Goal: Task Accomplishment & Management: Manage account settings

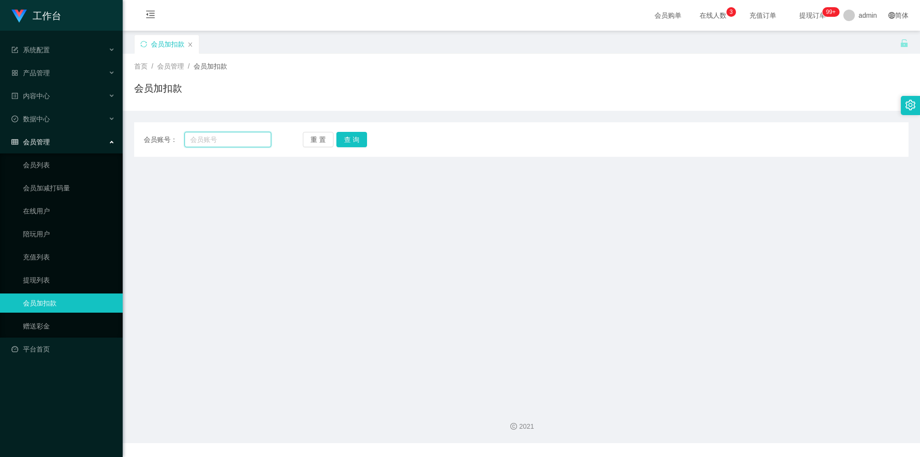
click at [199, 139] on input "text" at bounding box center [228, 139] width 87 height 15
paste input "Nora1900"
click at [351, 142] on button "查 询" at bounding box center [351, 139] width 31 height 15
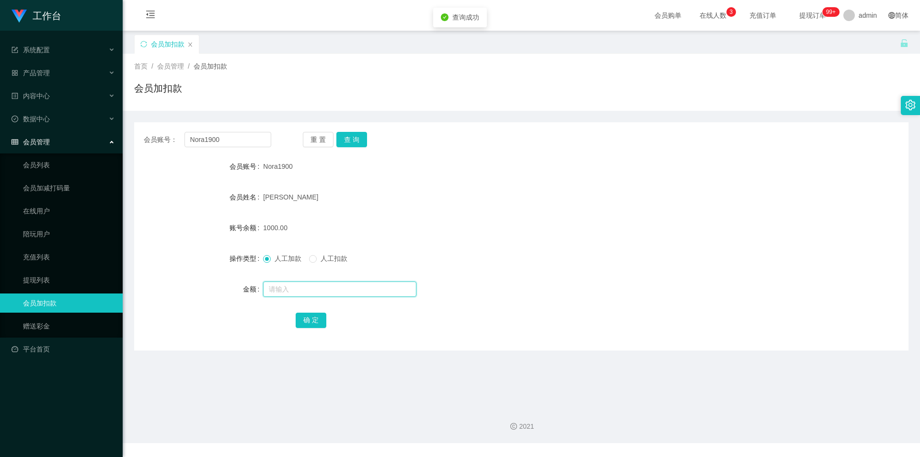
click at [279, 290] on input "text" at bounding box center [339, 288] width 153 height 15
click at [306, 320] on button "确 定" at bounding box center [311, 320] width 31 height 15
click at [474, 214] on form "会员账号 Nora1900 会员姓名 [PERSON_NAME] 账号余额 1000.00 操作类型 人工加款 人工扣款 金额 确 定" at bounding box center [521, 243] width 775 height 173
drag, startPoint x: 162, startPoint y: 139, endPoint x: 0, endPoint y: 137, distance: 161.5
click at [0, 137] on section "工作台 系统配置 产品管理 内容中心 数据中心 会员管理 会员列表 会员加减打码量 在线用户 陪玩用户 充值列表 提现列表 会员加扣款 赠送彩金 平台首页 保…" at bounding box center [460, 221] width 920 height 443
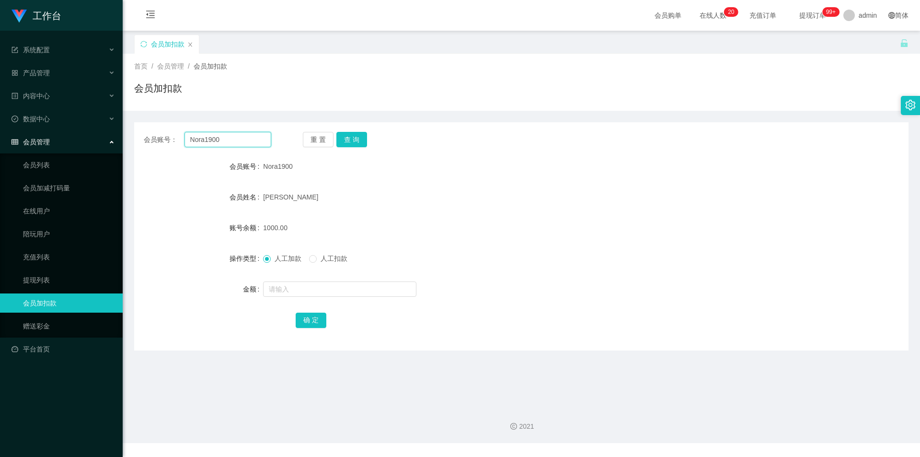
paste input "hugopann"
type input "hugopann"
click at [358, 140] on button "查 询" at bounding box center [351, 139] width 31 height 15
click at [282, 290] on input "text" at bounding box center [339, 288] width 153 height 15
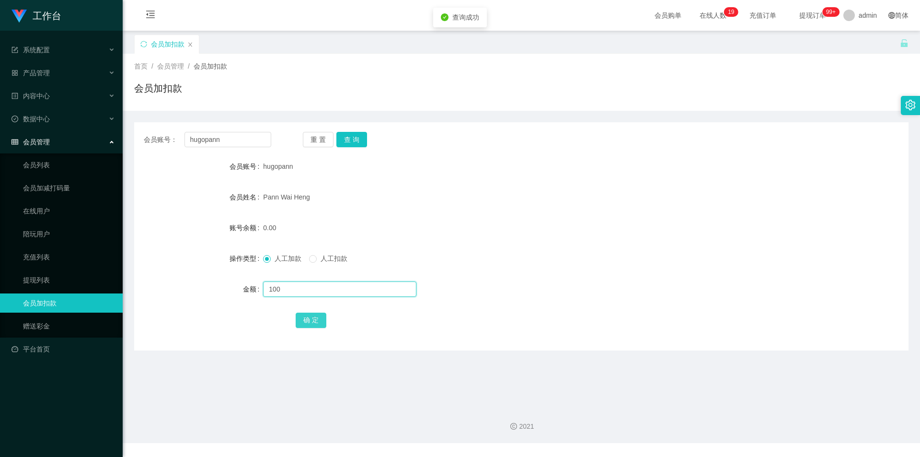
type input "100"
click at [307, 316] on button "确 定" at bounding box center [311, 320] width 31 height 15
click at [640, 267] on div "人工加款 人工扣款" at bounding box center [489, 258] width 452 height 19
click at [140, 43] on icon "图标: sync" at bounding box center [143, 44] width 7 height 7
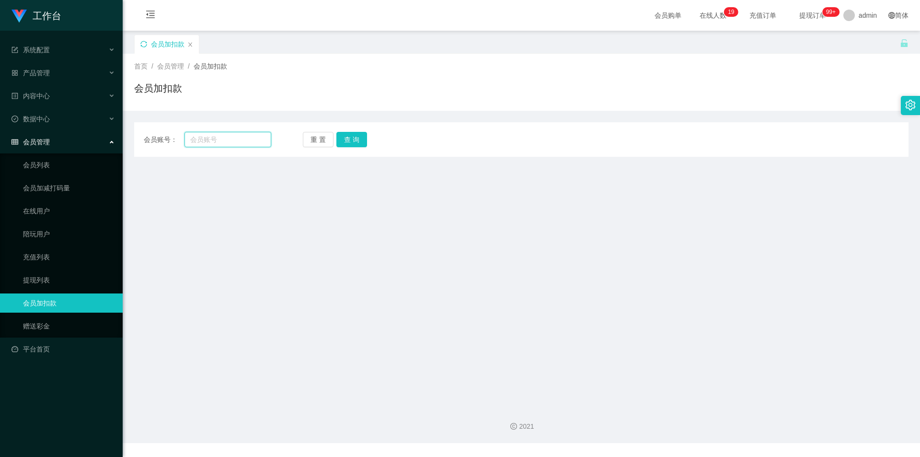
click at [207, 140] on input "text" at bounding box center [228, 139] width 87 height 15
paste input "hugopann"
type input "hugopann"
click at [349, 135] on button "查 询" at bounding box center [351, 139] width 31 height 15
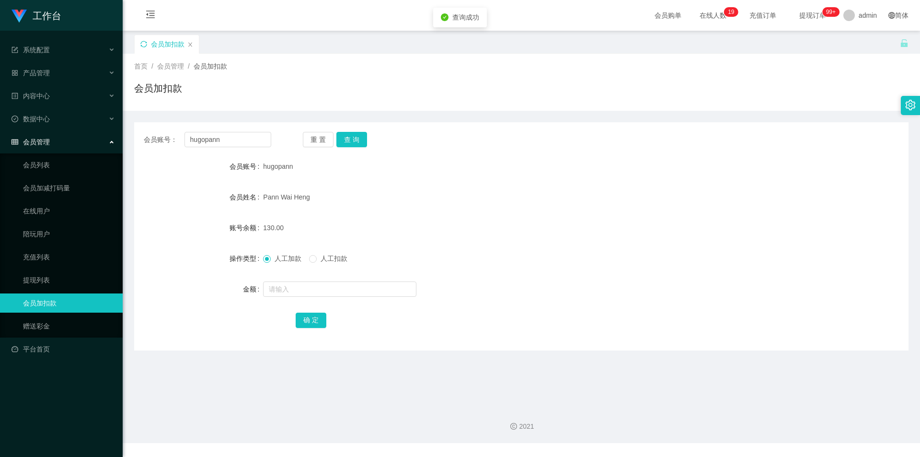
click at [463, 116] on div "会员账号： hugopann 重 置 查 询 会员账号 hugopann 会员姓名 [PERSON_NAME] 账号余额 130.00 操作类型 人工加款 人…" at bounding box center [521, 231] width 775 height 240
click at [586, 104] on div "首页 / 会员管理 / 会员加扣款 / 会员加扣款" at bounding box center [522, 82] width 798 height 57
drag, startPoint x: 46, startPoint y: 283, endPoint x: 95, endPoint y: 266, distance: 52.1
click at [46, 283] on link "提现列表" at bounding box center [69, 279] width 92 height 19
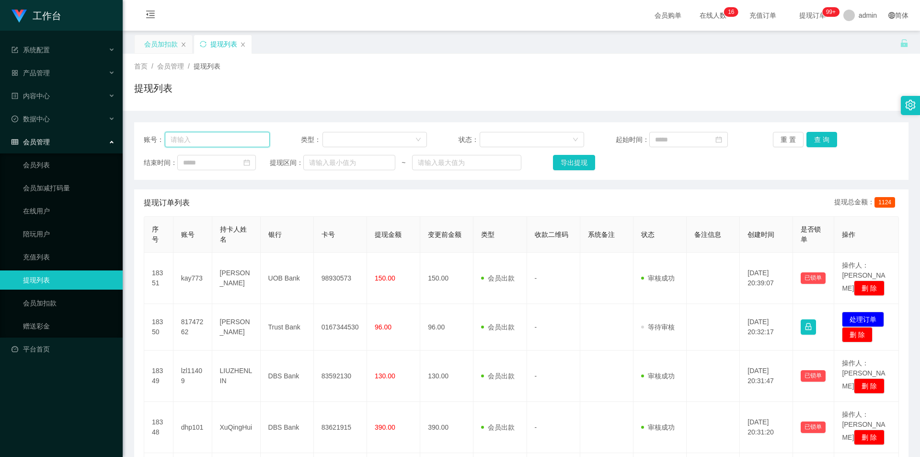
click at [230, 136] on input "text" at bounding box center [217, 139] width 105 height 15
paste input "hugopann"
type input "hugopann"
click at [809, 138] on button "查 询" at bounding box center [822, 139] width 31 height 15
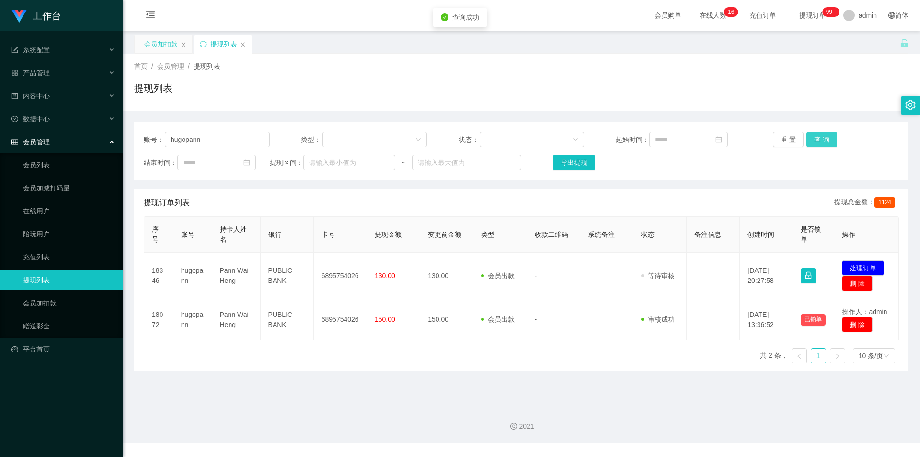
click at [809, 138] on button "查 询" at bounding box center [822, 139] width 31 height 15
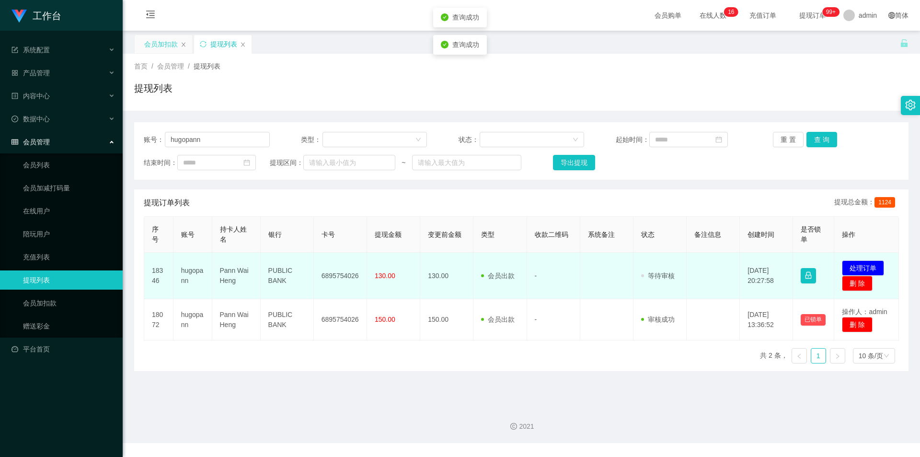
click at [336, 276] on td "6895754026" at bounding box center [340, 276] width 53 height 46
copy td "6895754026"
click at [276, 273] on td "PUBLIC BANK" at bounding box center [287, 276] width 53 height 46
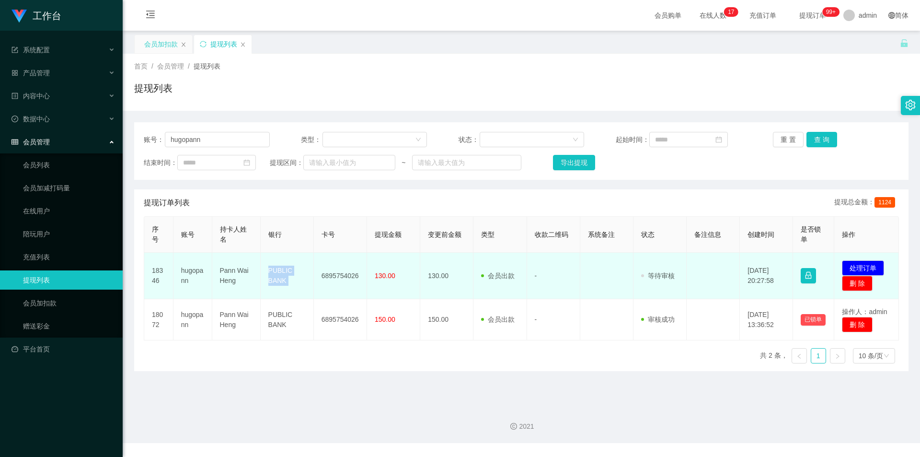
click at [276, 273] on td "PUBLIC BANK" at bounding box center [287, 276] width 53 height 46
copy td "PUBLIC BANK"
click at [226, 270] on td "Pann Wai Heng" at bounding box center [236, 276] width 48 height 46
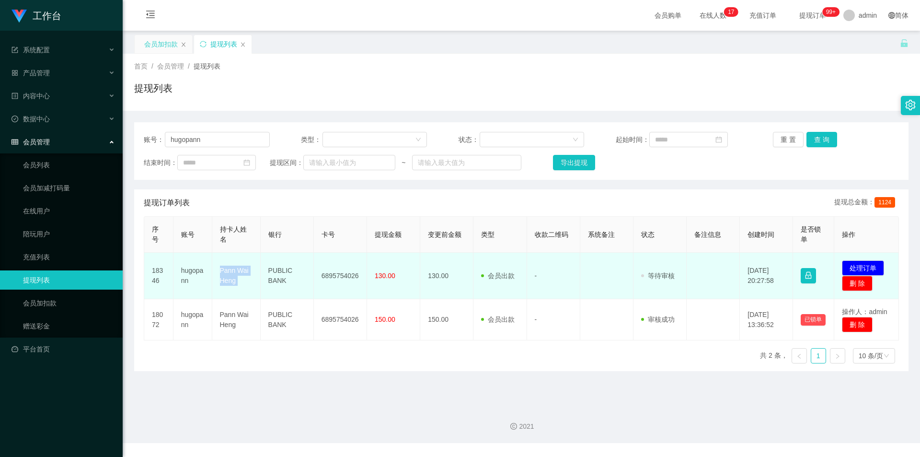
copy td "Pann Wai Heng"
click at [853, 267] on button "处理订单" at bounding box center [863, 267] width 42 height 15
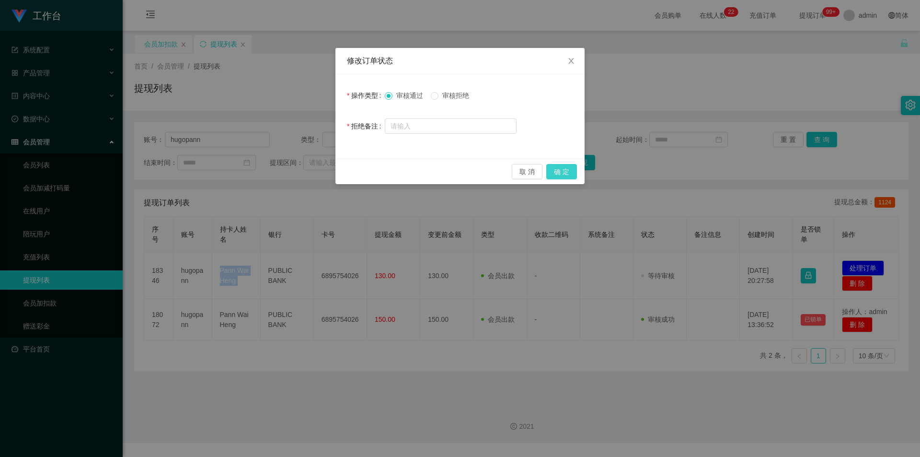
click at [564, 174] on button "确 定" at bounding box center [561, 171] width 31 height 15
